Goal: Information Seeking & Learning: Learn about a topic

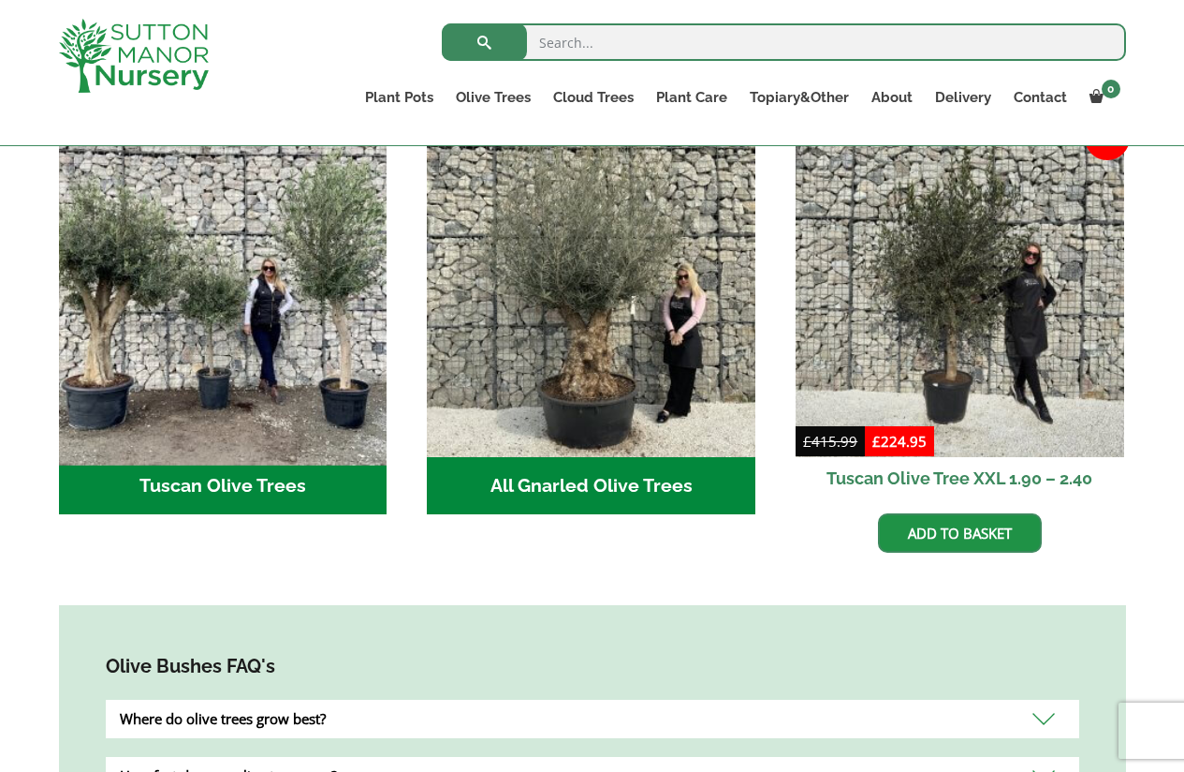
scroll to position [679, 0]
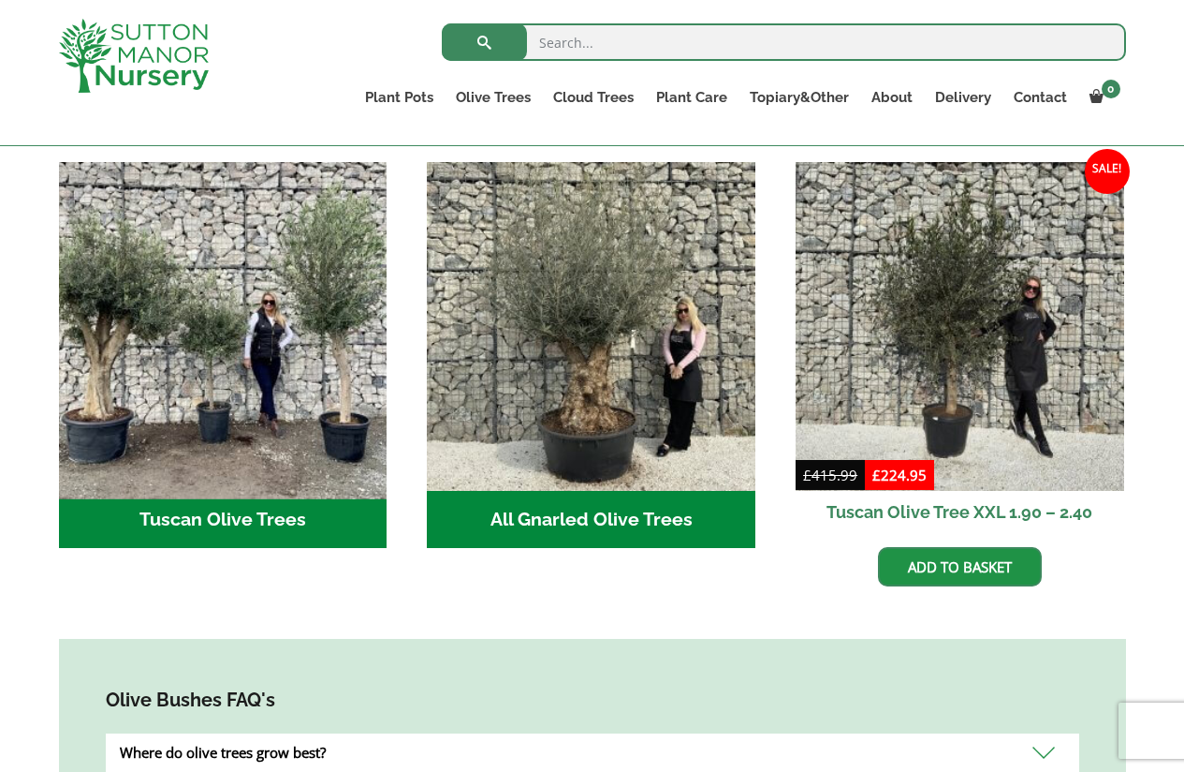
click at [193, 322] on img "Visit product category Tuscan Olive Trees" at bounding box center [223, 326] width 345 height 345
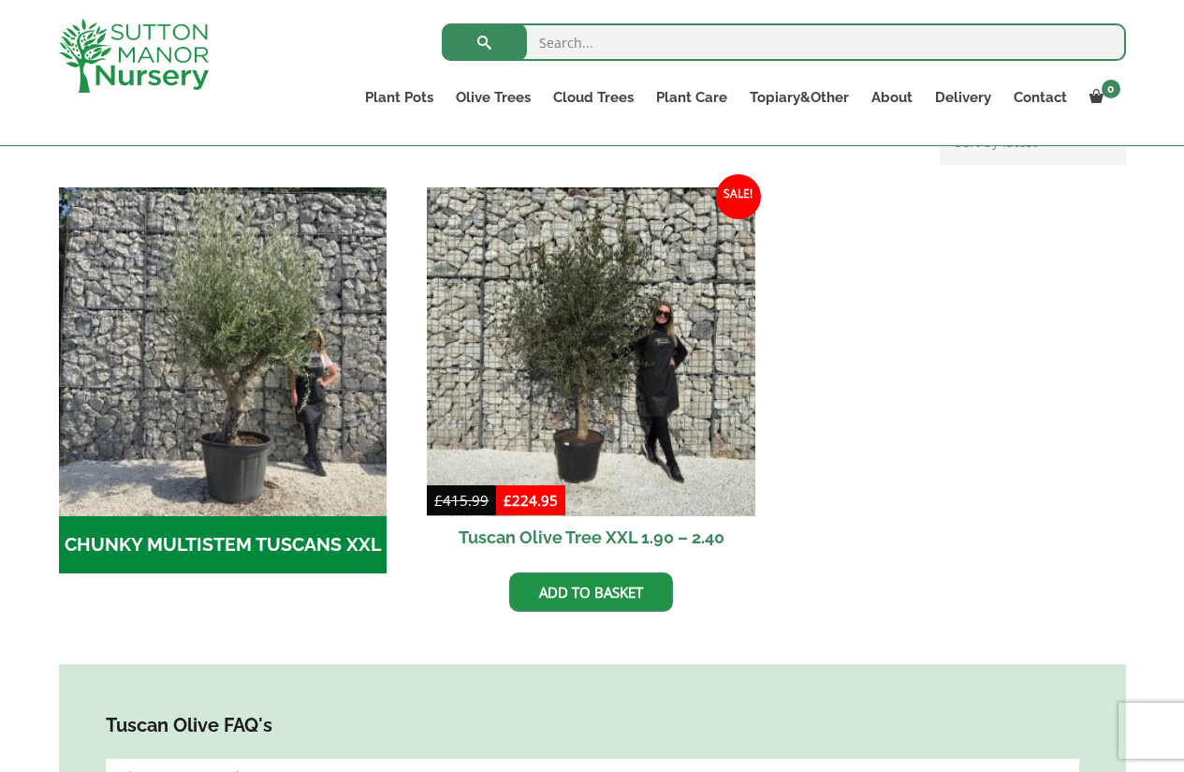
scroll to position [524, 0]
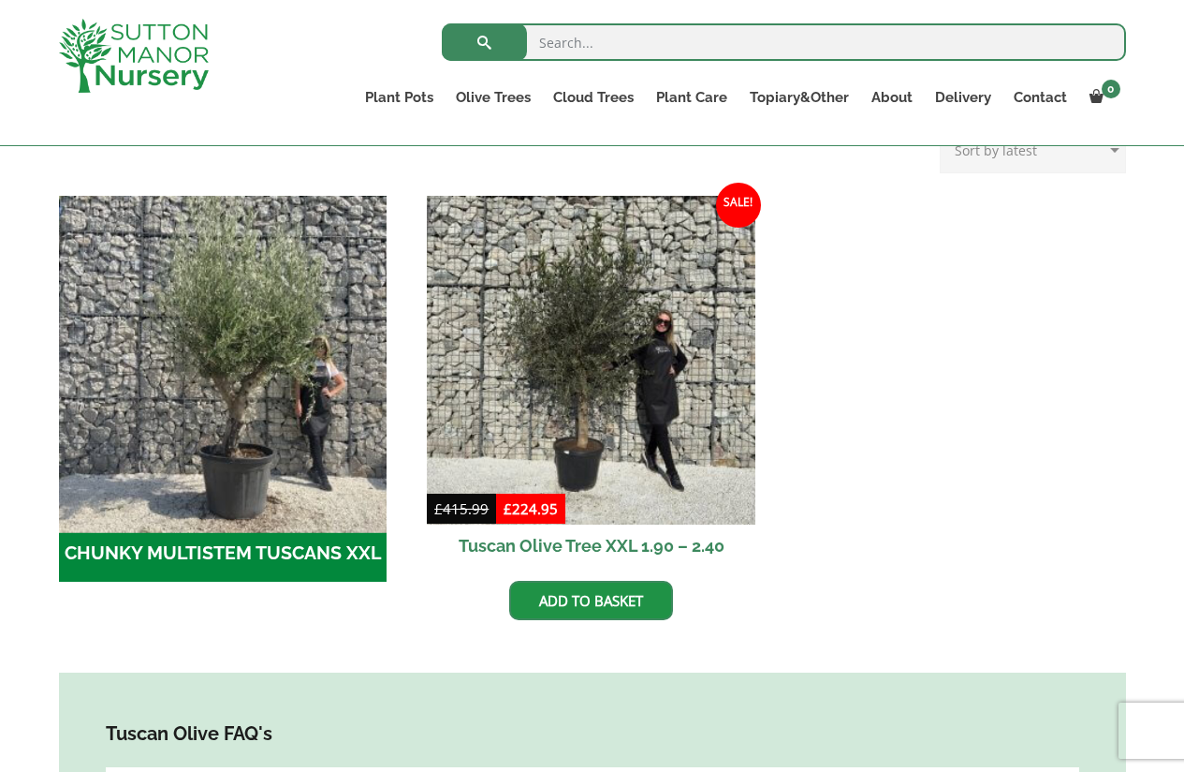
click at [256, 363] on img "Visit product category CHUNKY MULTISTEM TUSCANS XXL" at bounding box center [223, 359] width 345 height 345
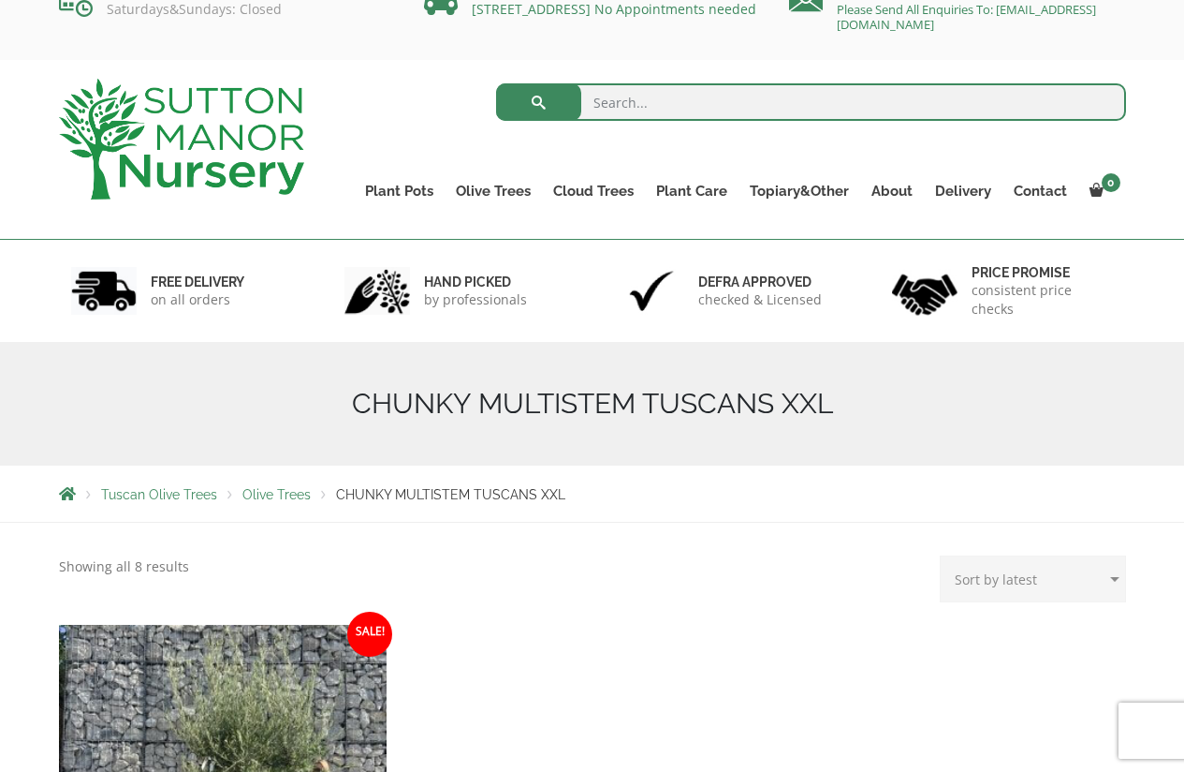
scroll to position [6, 0]
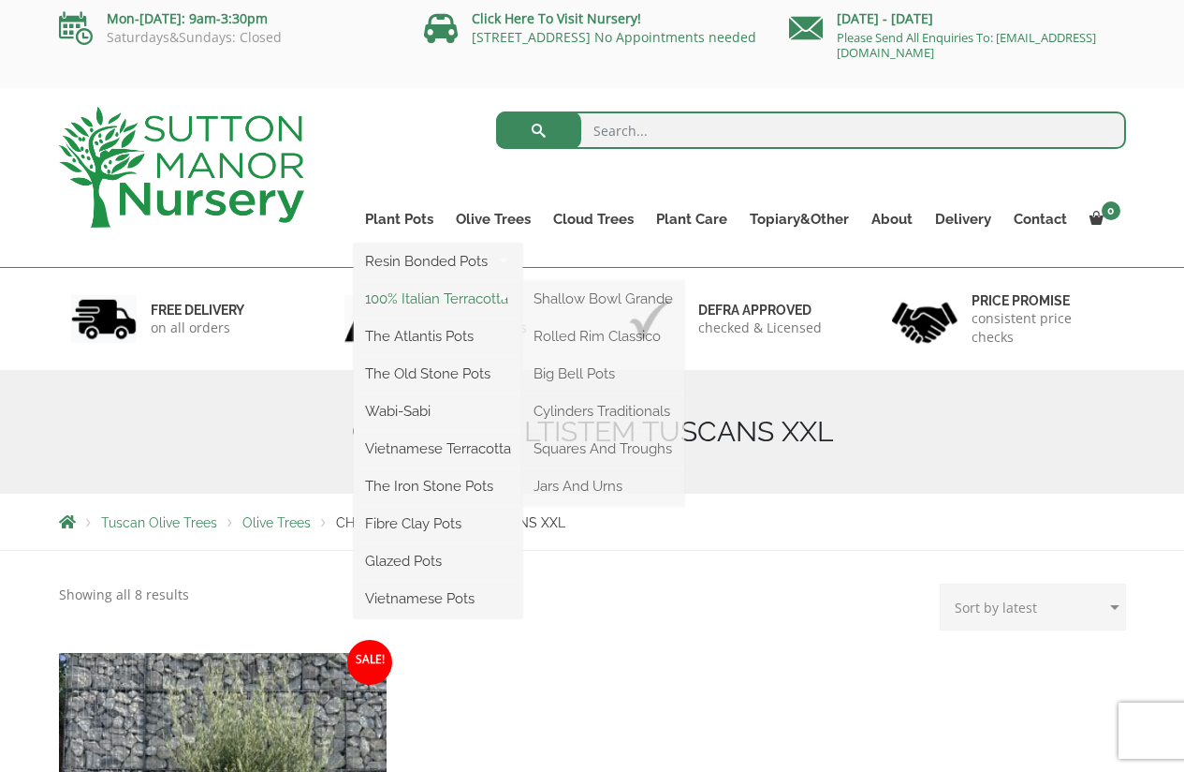
click at [431, 293] on link "100% Italian Terracotta" at bounding box center [438, 299] width 169 height 28
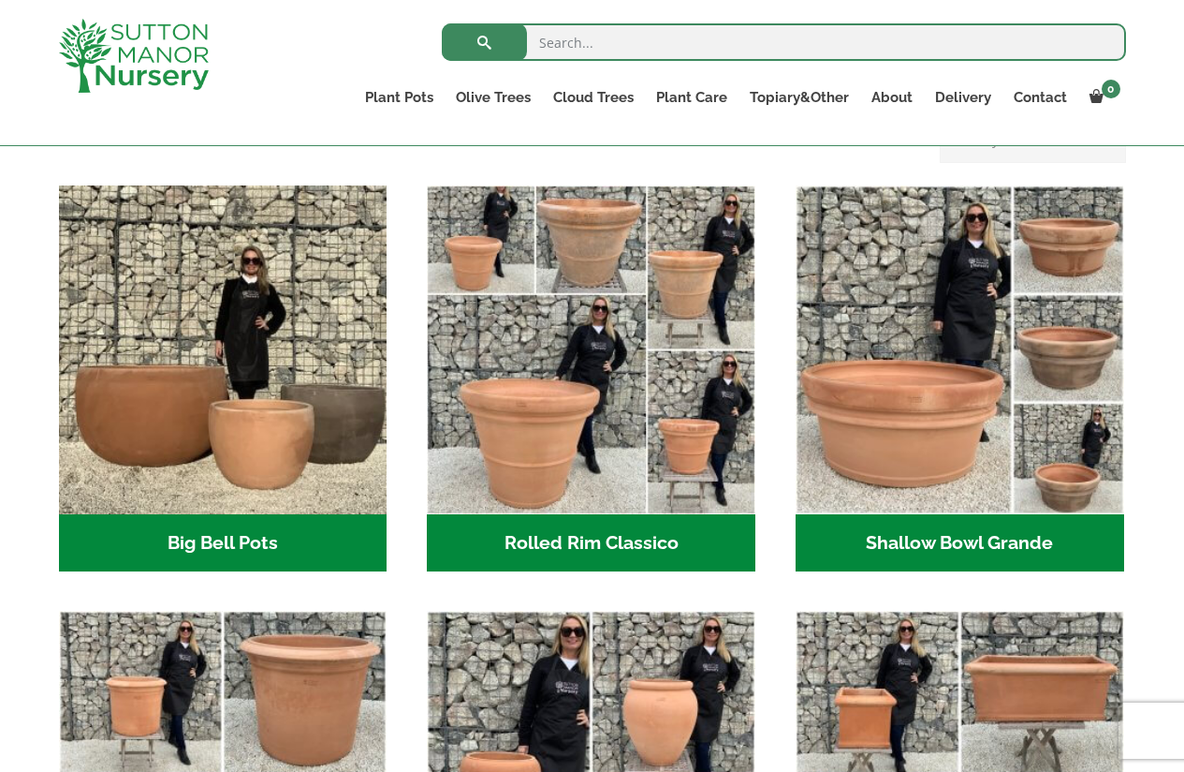
scroll to position [555, 0]
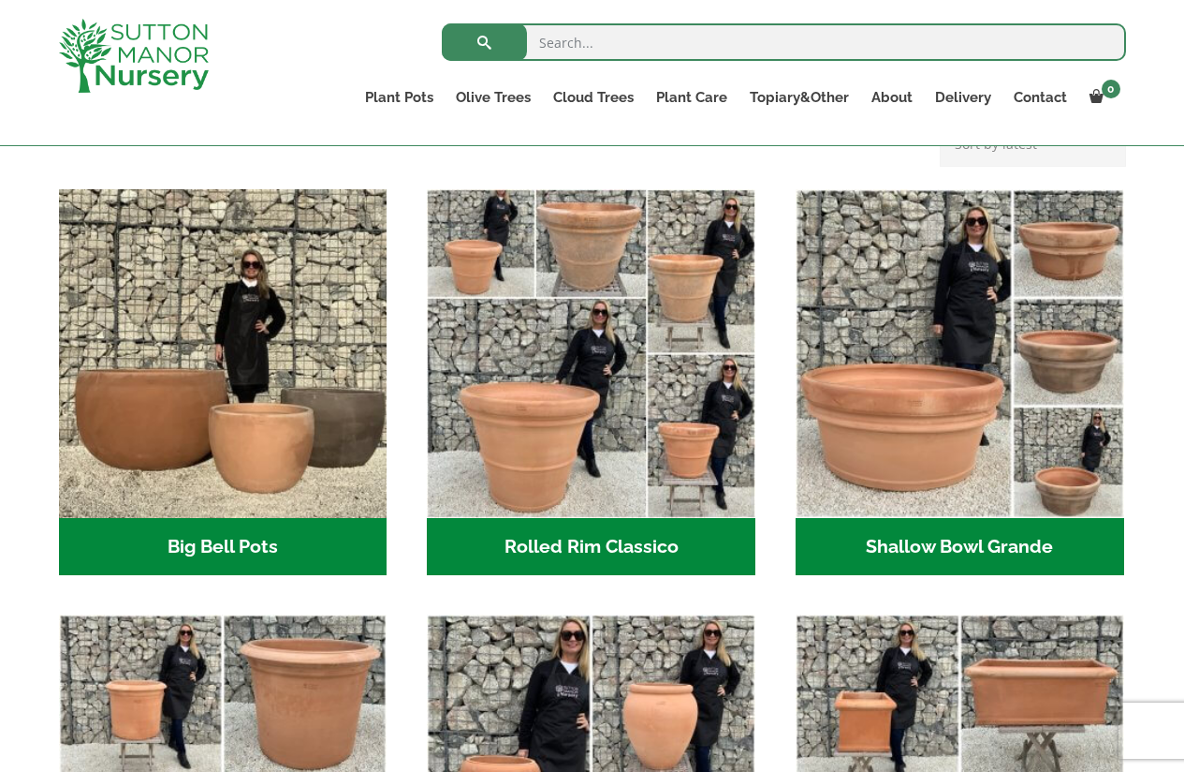
click at [968, 537] on h2 "Shallow Bowl Grande (2)" at bounding box center [960, 547] width 329 height 58
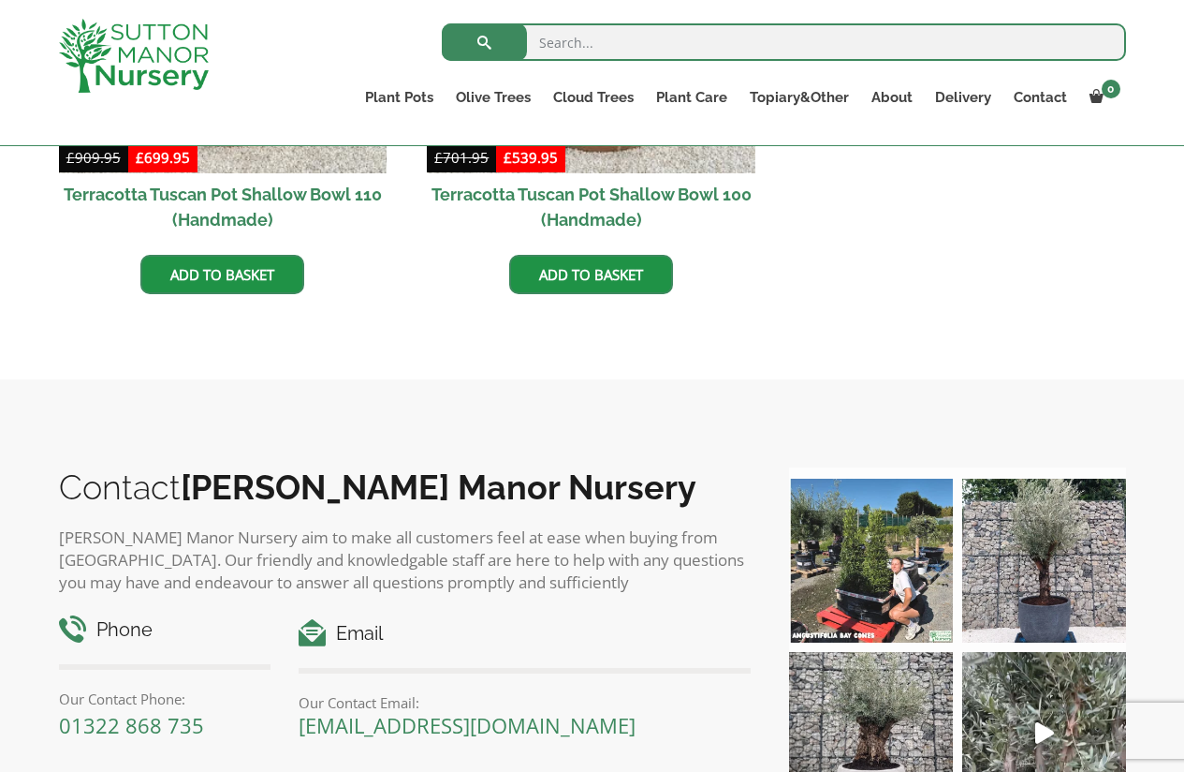
scroll to position [1079, 0]
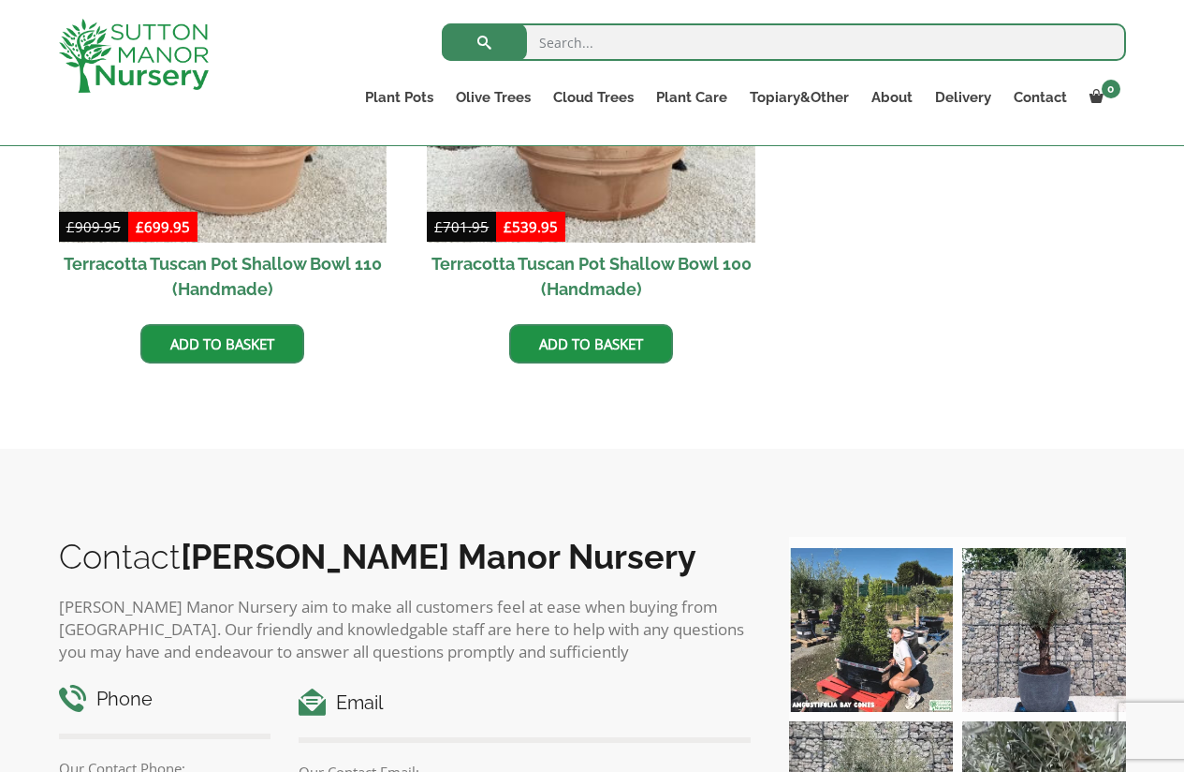
click at [266, 261] on h2 "Terracotta Tuscan Pot Shallow Bowl 110 (Handmade)" at bounding box center [223, 276] width 329 height 67
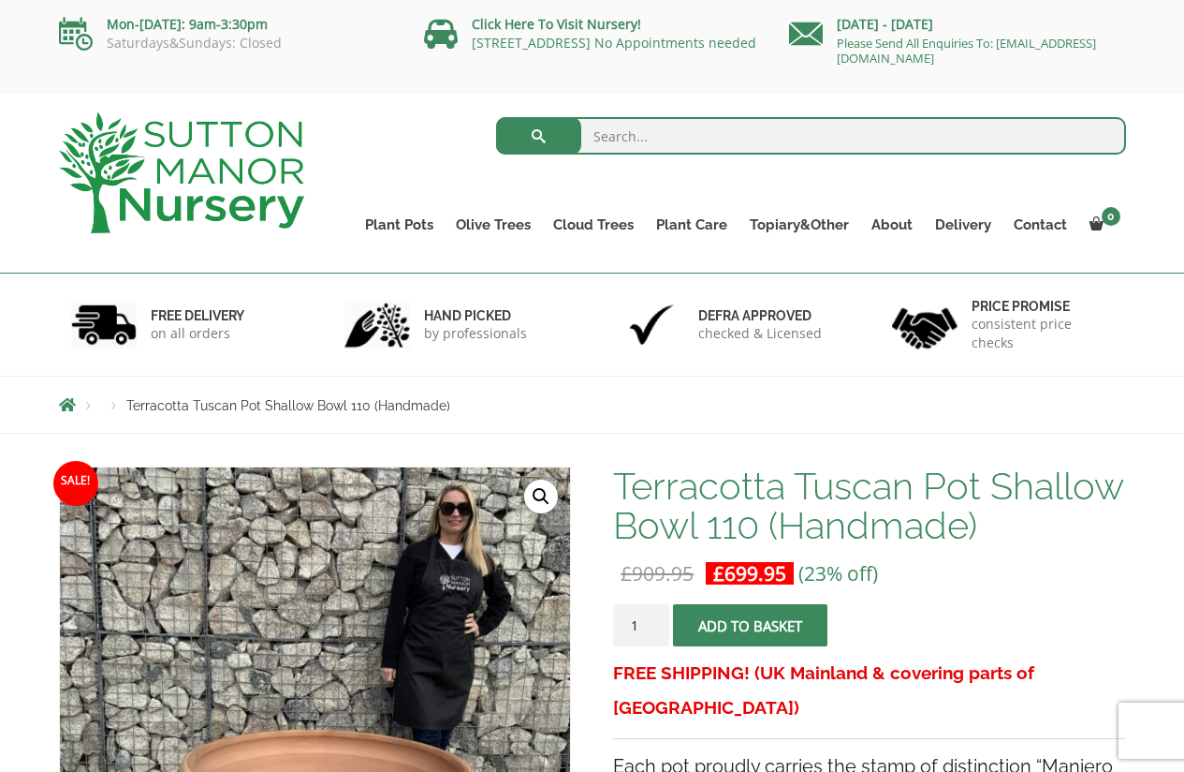
drag, startPoint x: 1192, startPoint y: 81, endPoint x: 1182, endPoint y: 9, distance: 72.8
